Goal: Check status: Check status

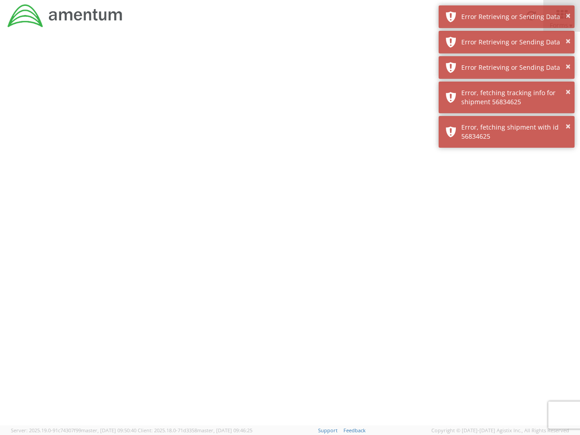
click at [290, 233] on div at bounding box center [290, 229] width 580 height 394
click at [506, 17] on div "Error Retrieving or Sending Data" at bounding box center [514, 16] width 106 height 9
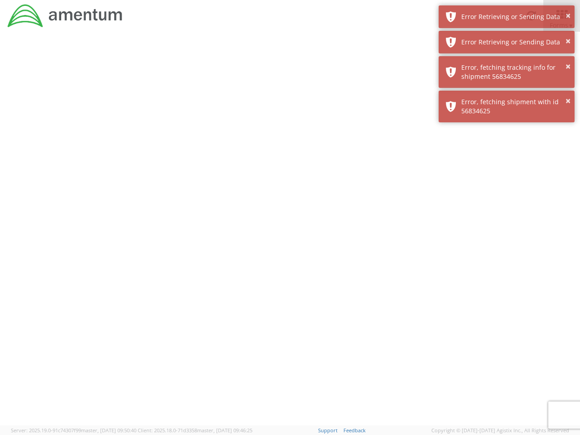
click at [506, 42] on div "Error Retrieving or Sending Data" at bounding box center [514, 42] width 106 height 9
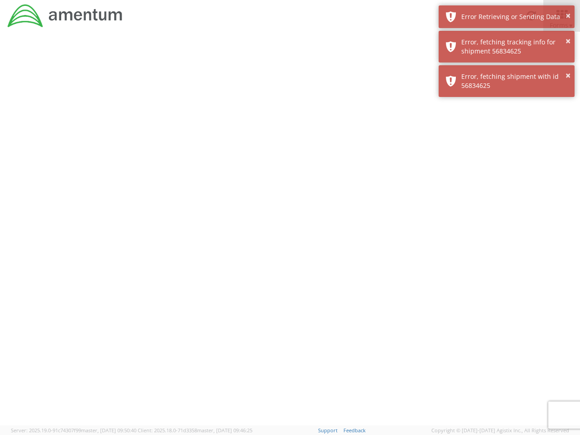
click at [506, 67] on div "× Error, fetching shipment with id 56834625" at bounding box center [506, 81] width 136 height 32
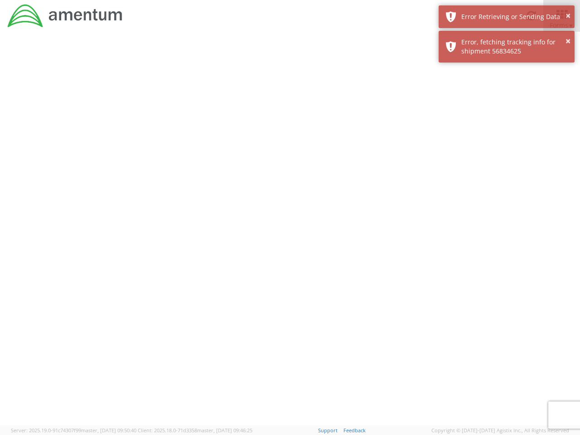
click at [506, 97] on div at bounding box center [290, 229] width 580 height 394
click at [506, 132] on div at bounding box center [290, 229] width 580 height 394
